Goal: Navigation & Orientation: Find specific page/section

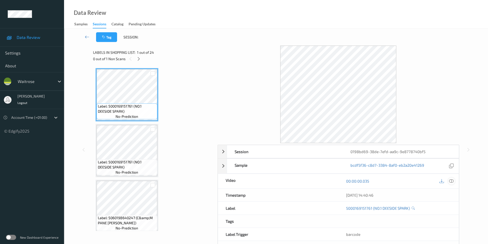
click at [451, 181] on icon at bounding box center [451, 181] width 5 height 5
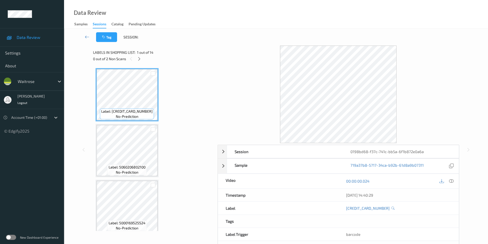
click at [455, 180] on div at bounding box center [446, 181] width 17 height 7
click at [451, 180] on icon at bounding box center [451, 181] width 5 height 5
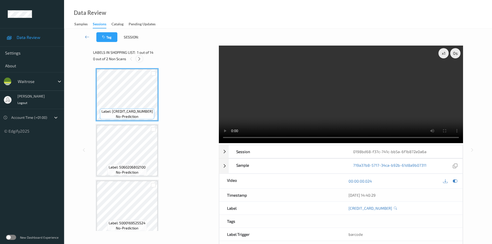
click at [140, 60] on icon at bounding box center [139, 59] width 4 height 5
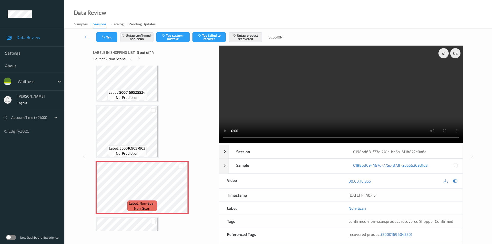
scroll to position [119, 0]
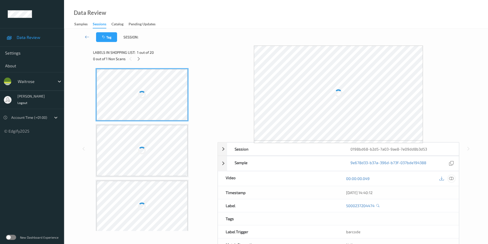
click at [452, 178] on icon at bounding box center [451, 178] width 5 height 5
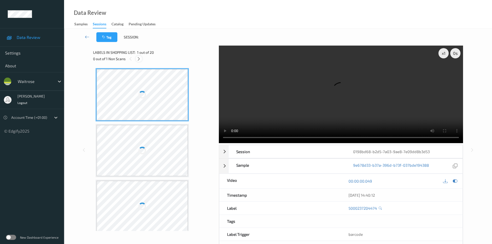
click at [139, 59] on icon at bounding box center [139, 59] width 4 height 5
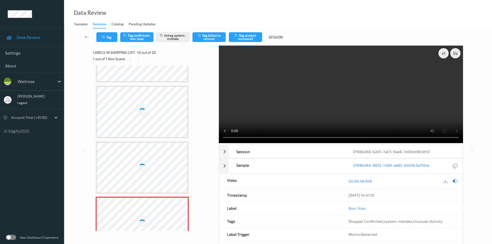
scroll to position [372, 0]
click at [157, 118] on div at bounding box center [142, 113] width 91 height 51
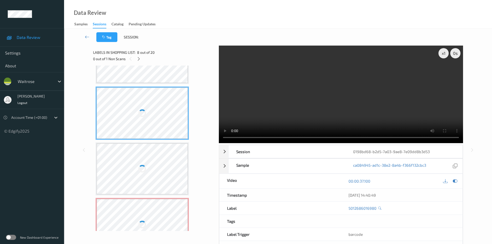
click at [157, 118] on div at bounding box center [142, 113] width 91 height 51
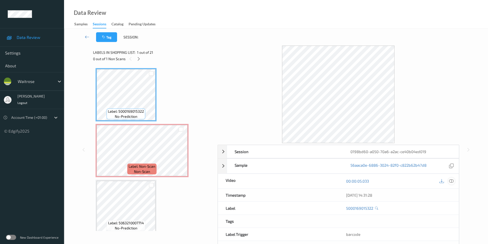
click at [451, 180] on icon at bounding box center [451, 181] width 5 height 5
click at [451, 182] on icon at bounding box center [451, 181] width 5 height 5
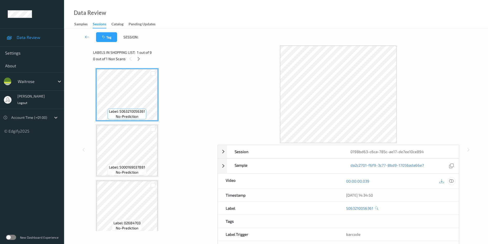
click at [453, 181] on icon at bounding box center [451, 181] width 5 height 5
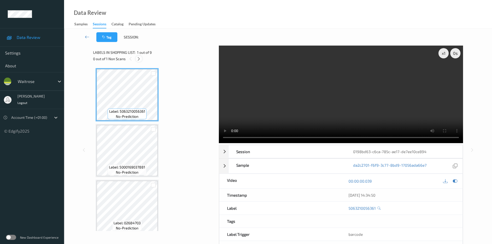
click at [137, 58] on icon at bounding box center [139, 59] width 4 height 5
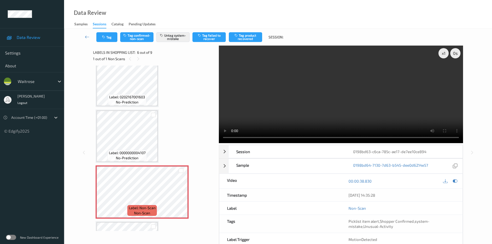
scroll to position [175, 0]
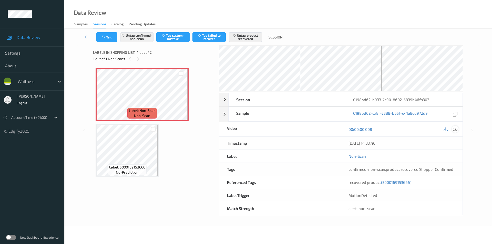
click at [455, 128] on icon at bounding box center [455, 129] width 5 height 5
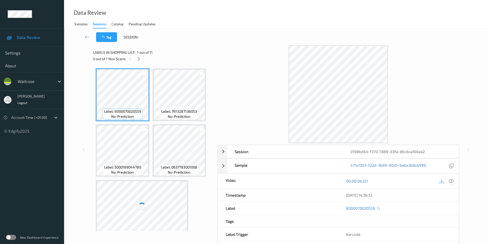
click at [453, 180] on icon at bounding box center [451, 181] width 5 height 5
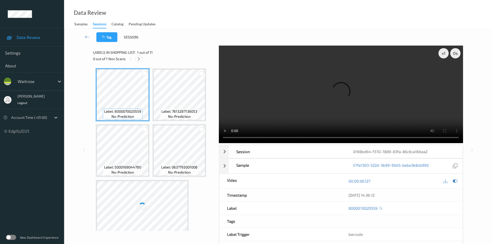
click at [140, 58] on icon at bounding box center [139, 59] width 4 height 5
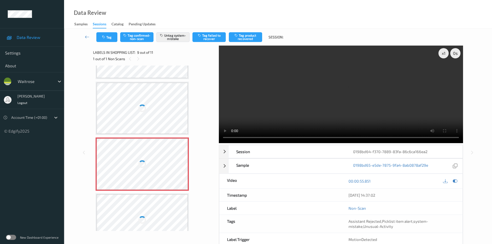
scroll to position [256, 0]
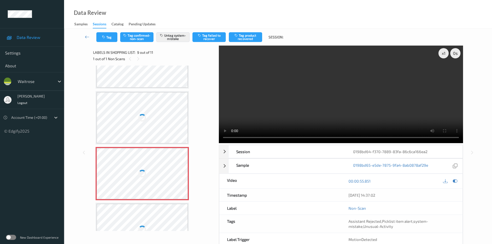
click at [150, 75] on div at bounding box center [142, 61] width 91 height 51
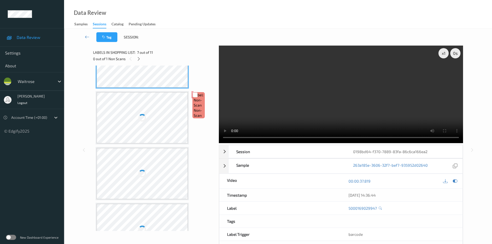
click at [150, 75] on div at bounding box center [142, 61] width 91 height 51
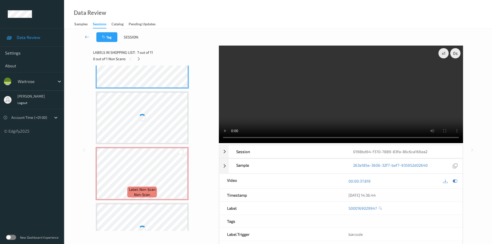
click at [150, 75] on div at bounding box center [142, 61] width 91 height 51
